Goal: Task Accomplishment & Management: Complete application form

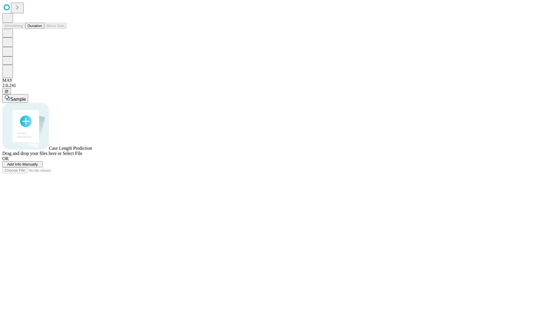
click at [38, 166] on span "Add Info Manually" at bounding box center [22, 164] width 31 height 4
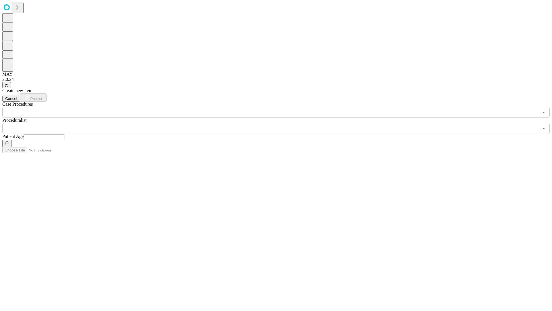
click at [64, 134] on input "text" at bounding box center [44, 137] width 41 height 6
type input "*"
click at [280, 123] on input "text" at bounding box center [270, 128] width 537 height 11
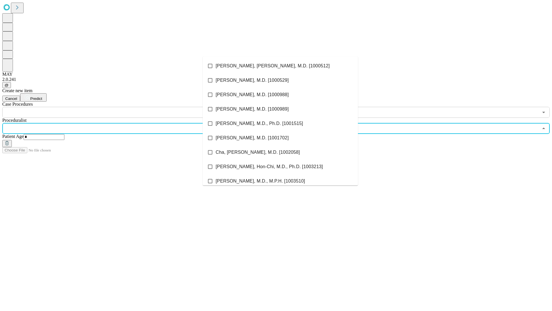
click at [281, 66] on li "[PERSON_NAME], [PERSON_NAME], M.D. [1000512]" at bounding box center [280, 66] width 155 height 14
click at [121, 107] on input "text" at bounding box center [270, 112] width 537 height 11
